Goal: Information Seeking & Learning: Learn about a topic

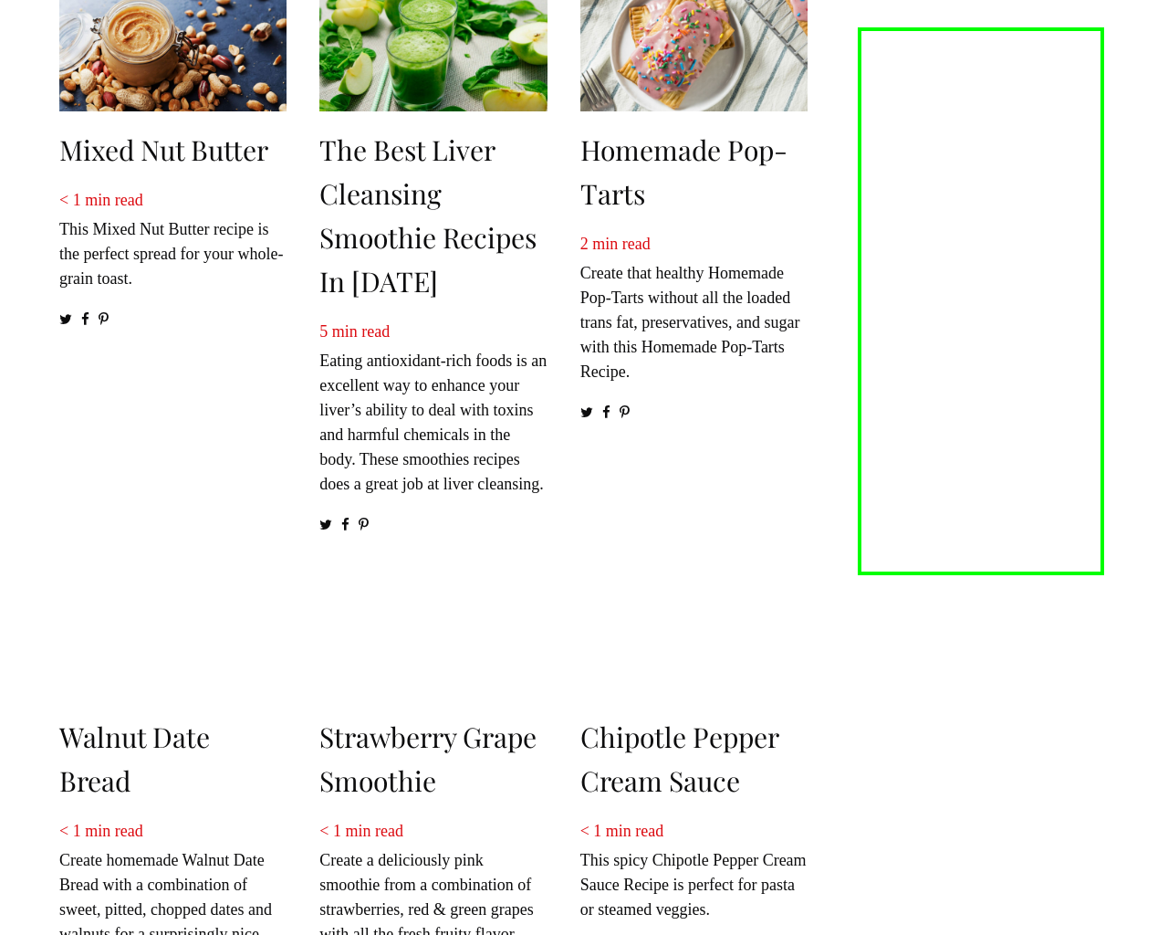
scroll to position [2628, 0]
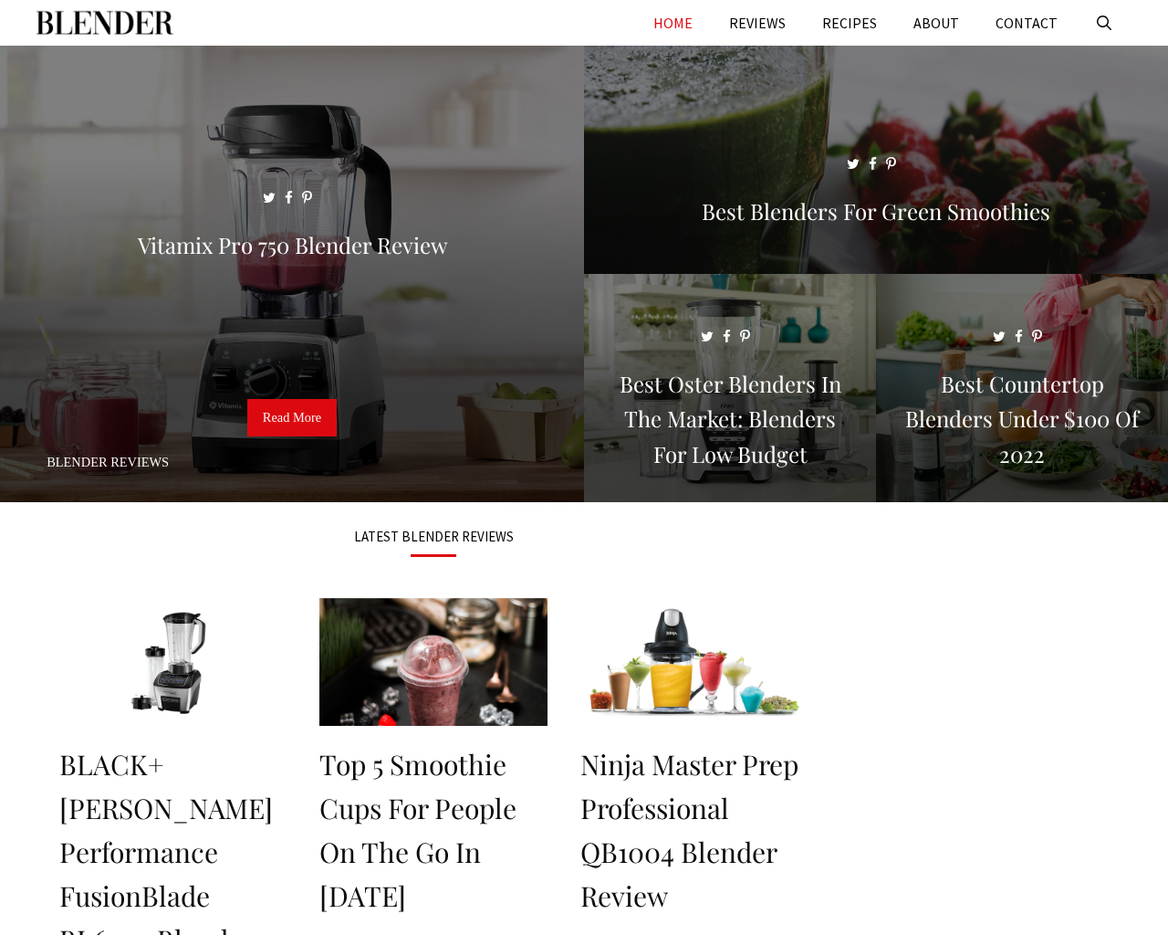
scroll to position [2543, 0]
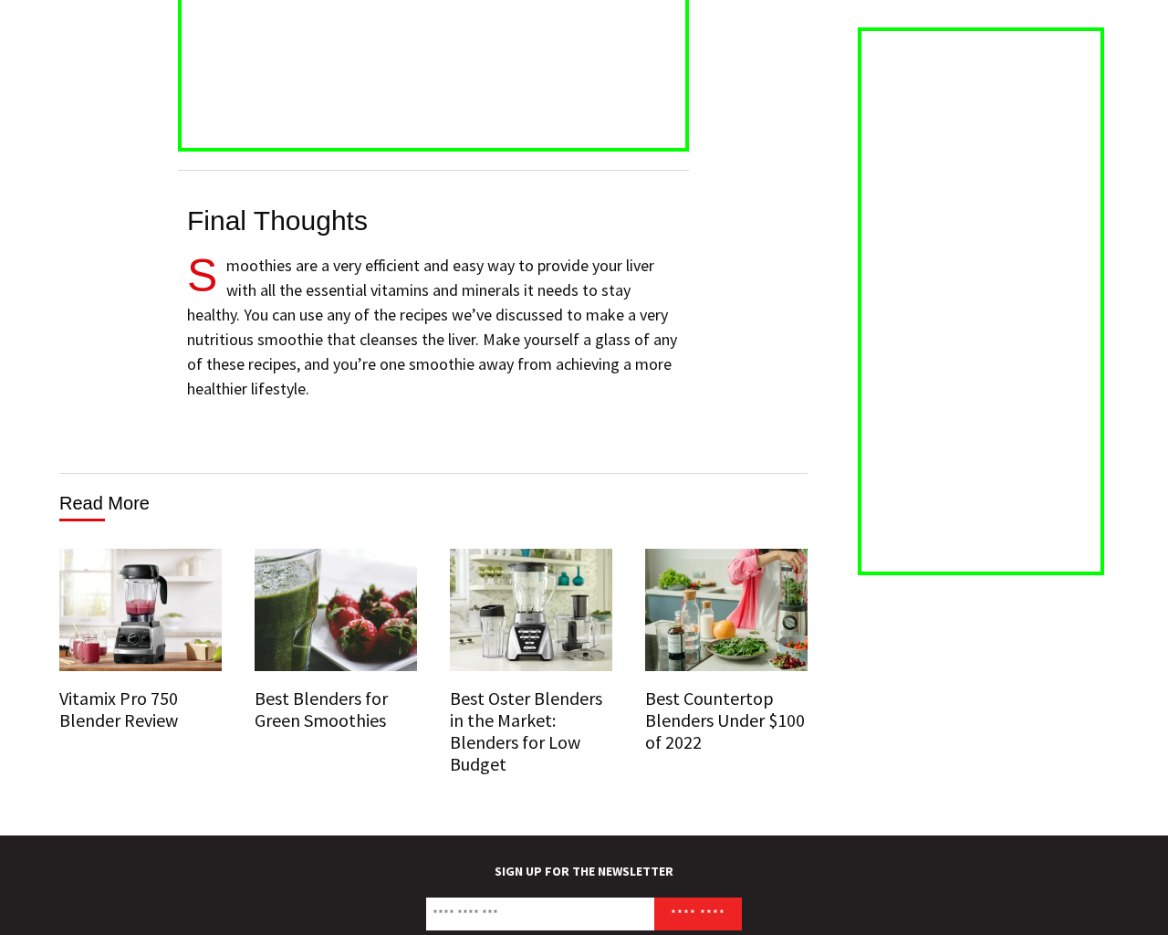
scroll to position [9618, 0]
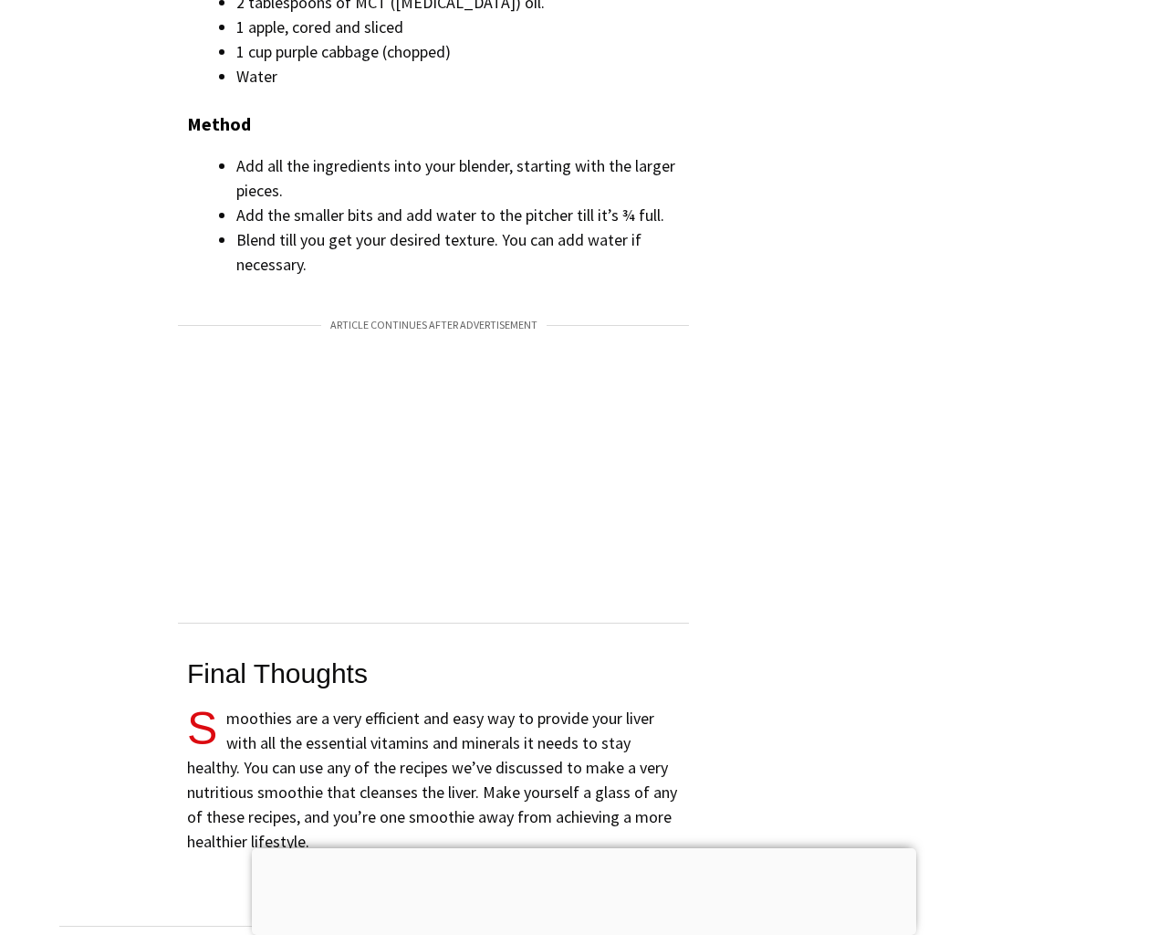
scroll to position [9618, 0]
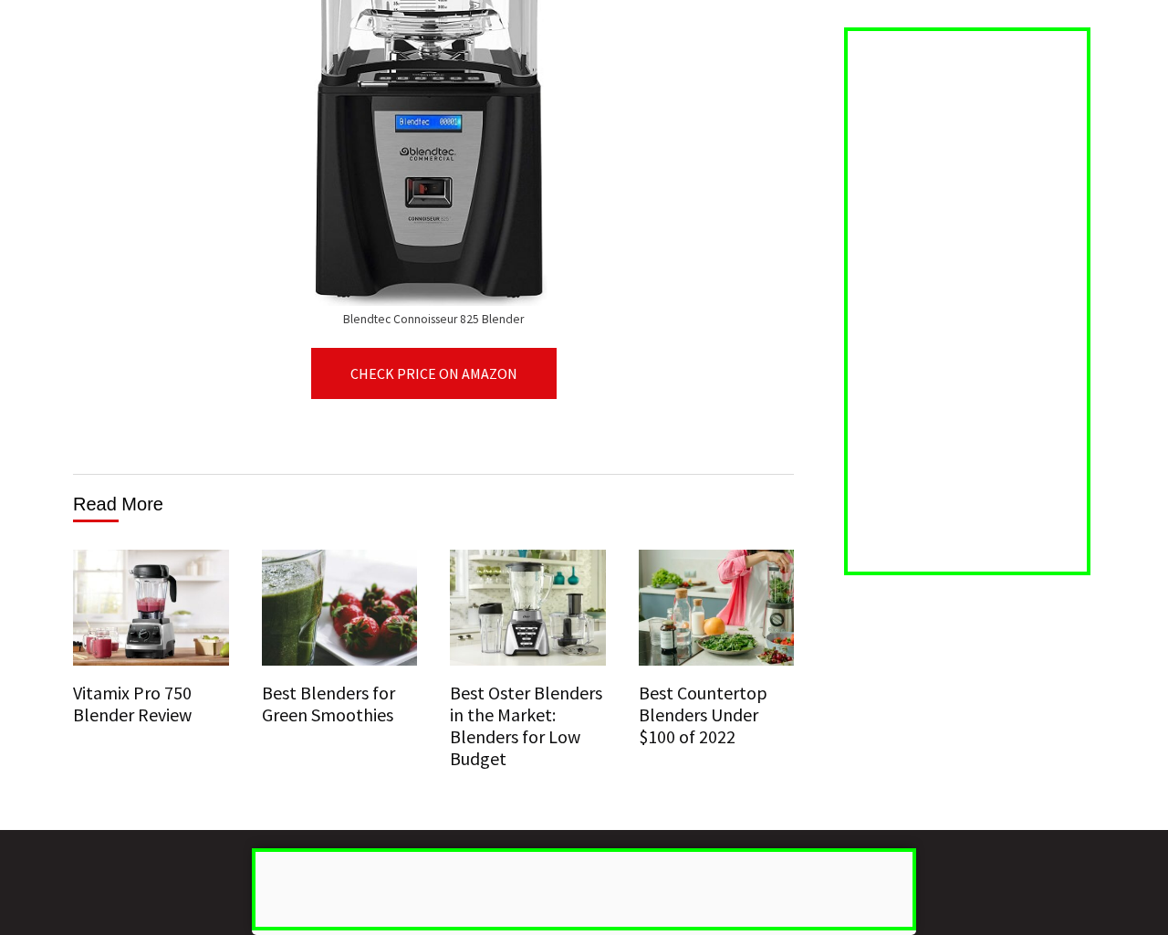
scroll to position [10614, 0]
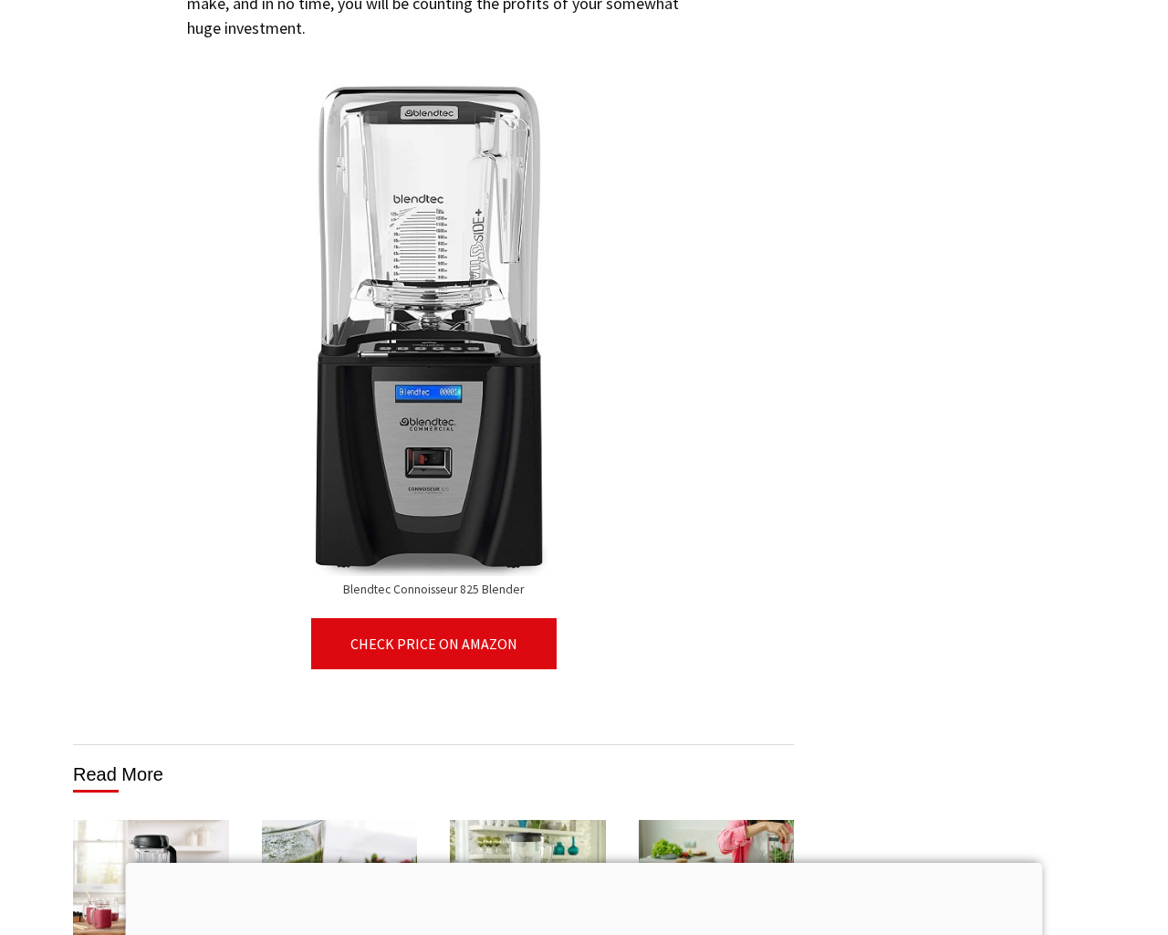
scroll to position [10665, 0]
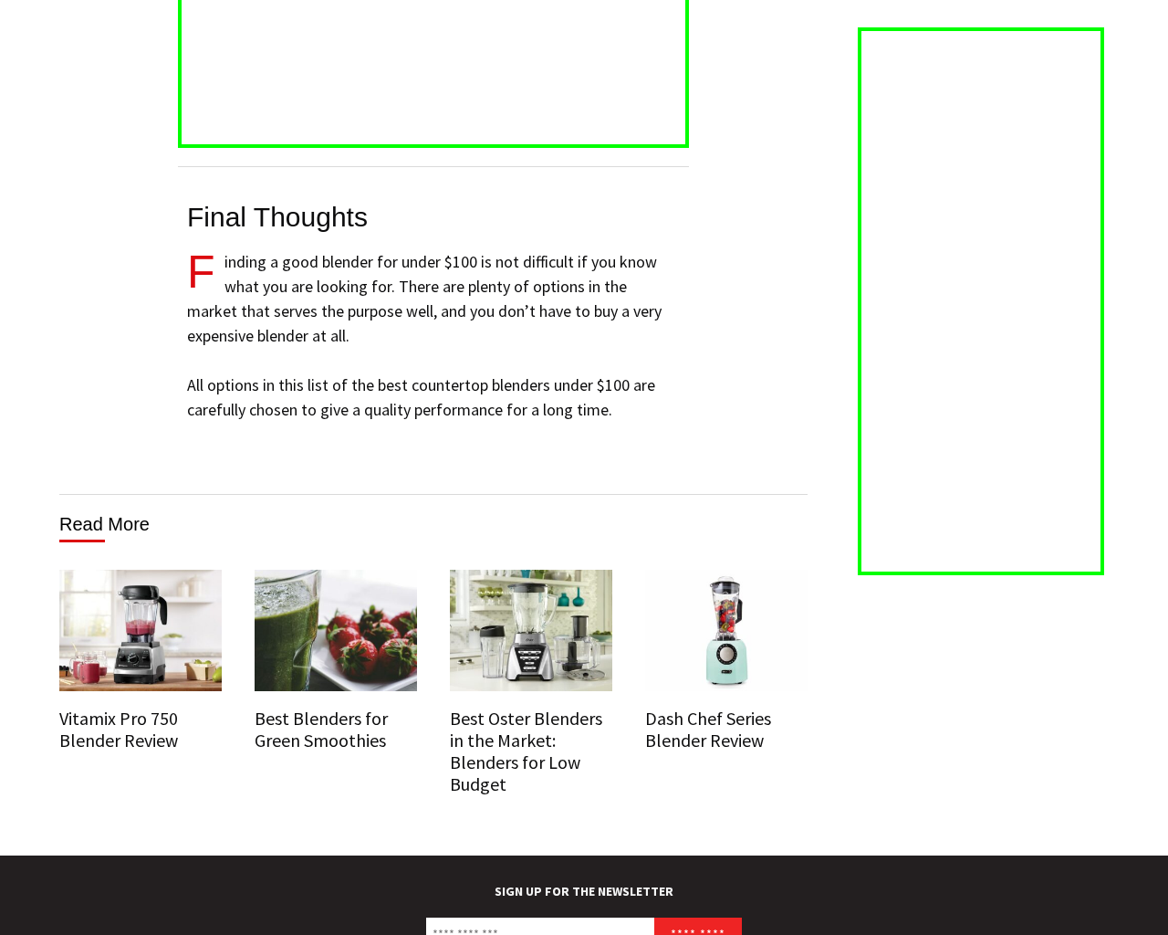
scroll to position [11442, 0]
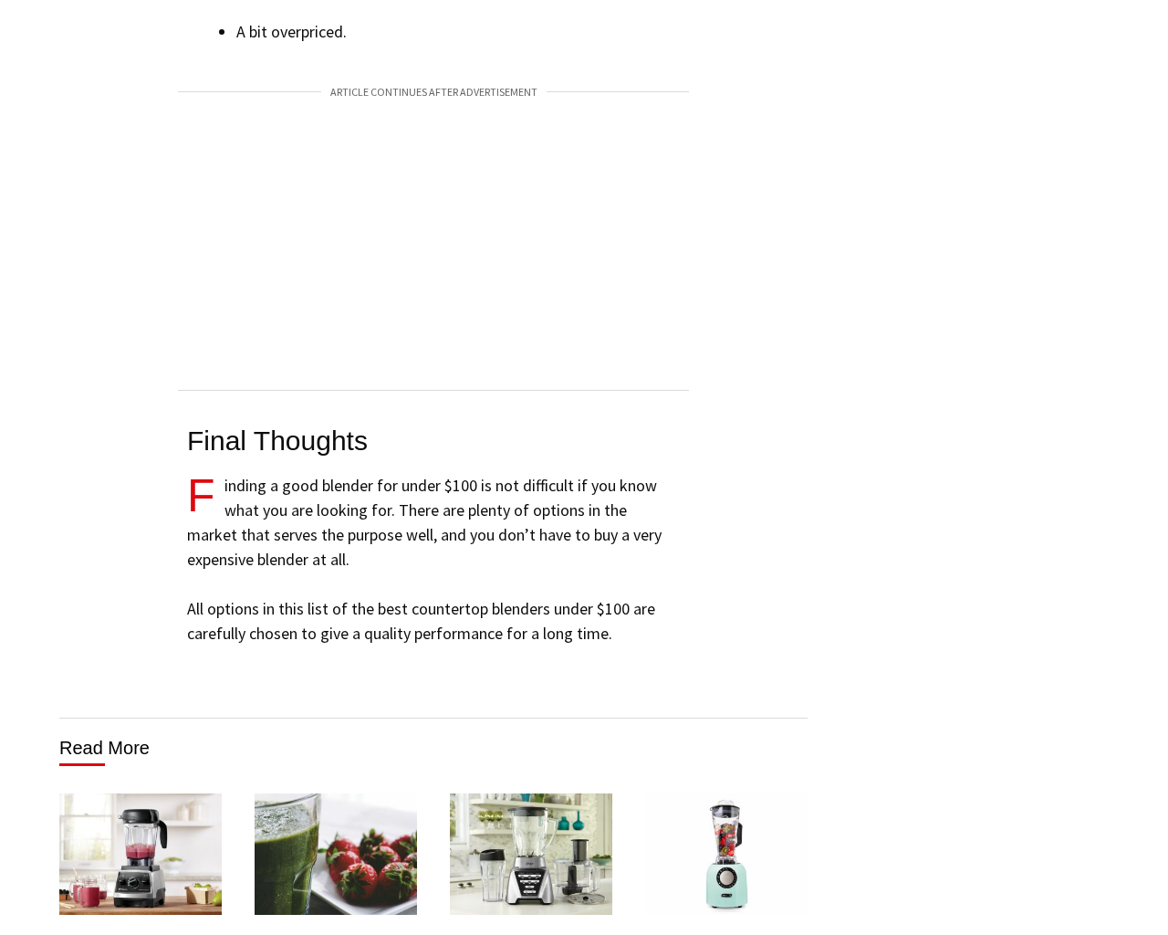
scroll to position [11442, 0]
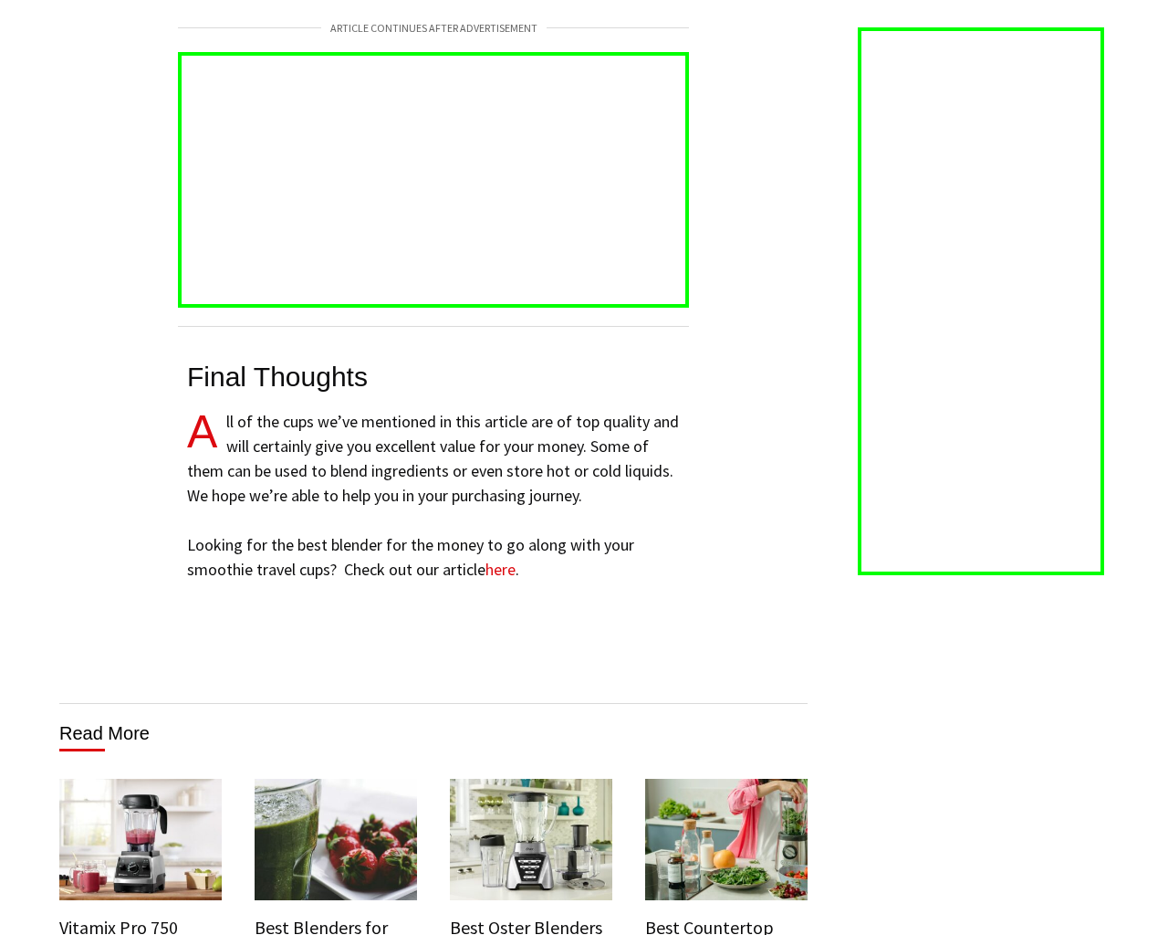
scroll to position [8049, 0]
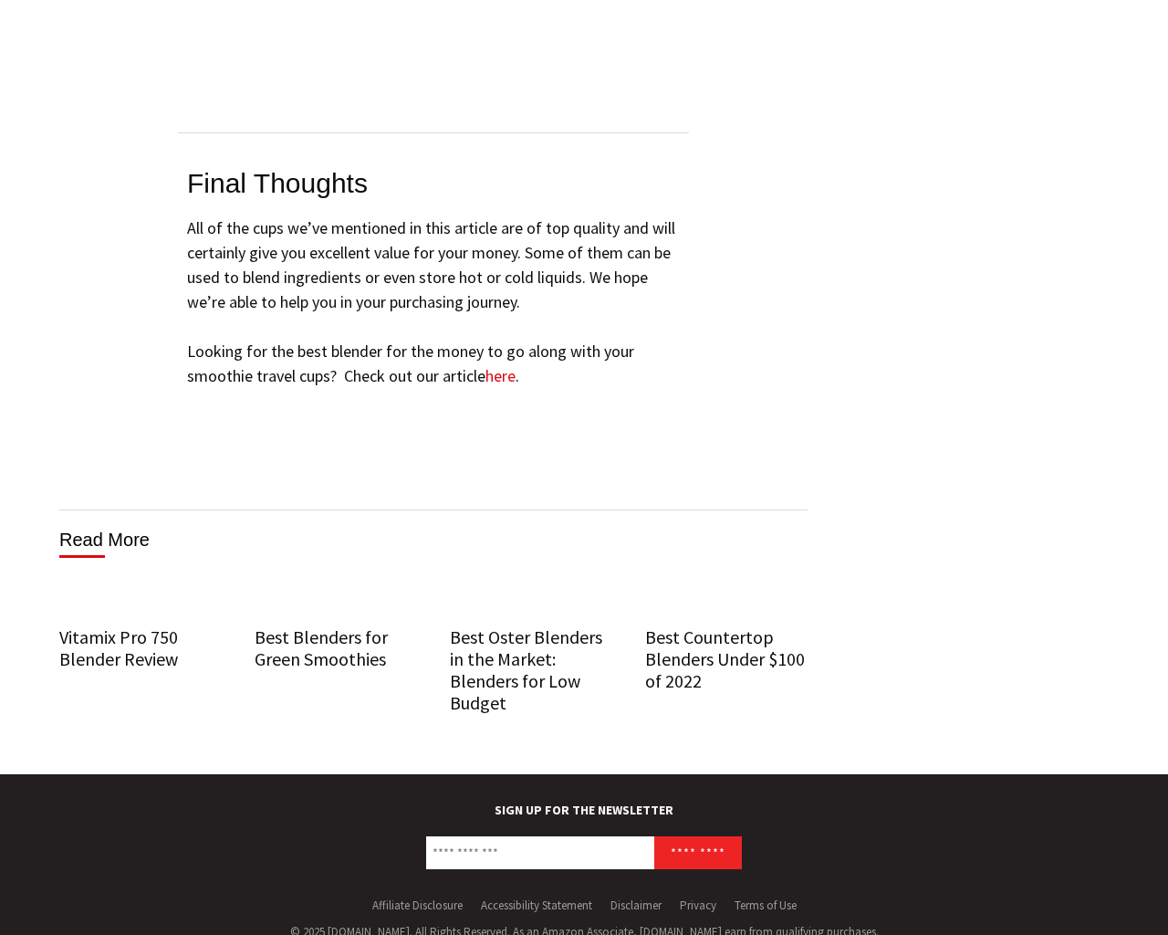
scroll to position [8190, 0]
